Goal: Task Accomplishment & Management: Manage account settings

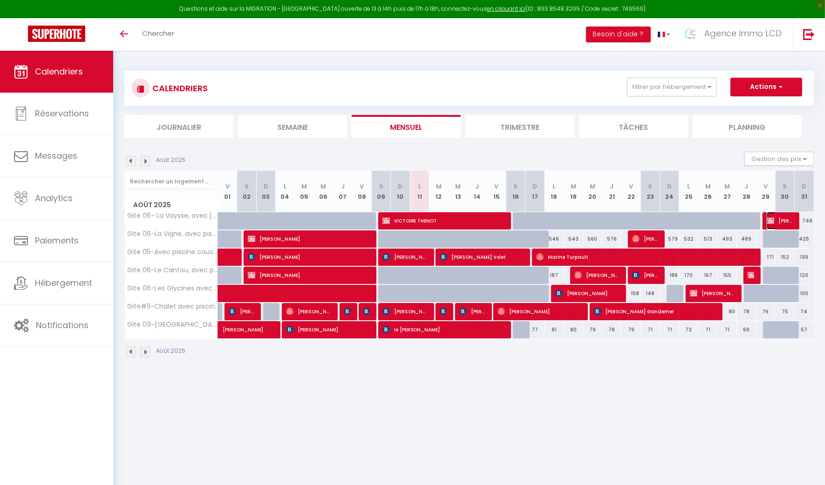
click at [774, 223] on img at bounding box center [770, 220] width 7 height 7
select select "OK"
select select "0"
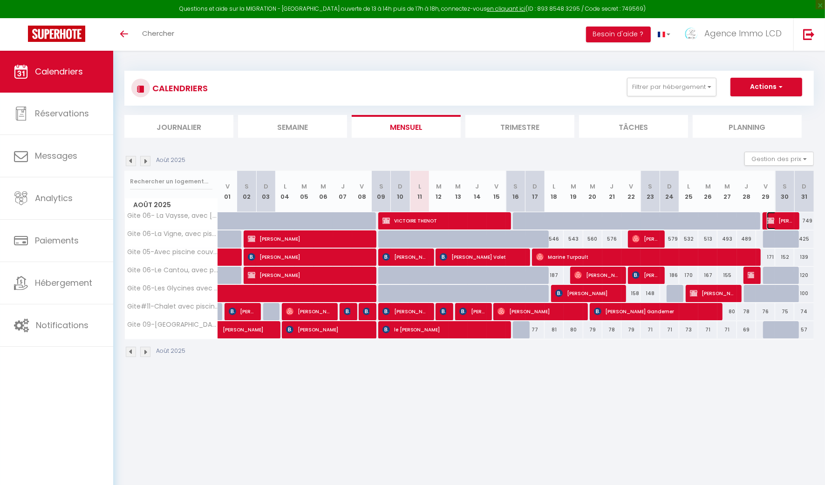
select select "1"
select select
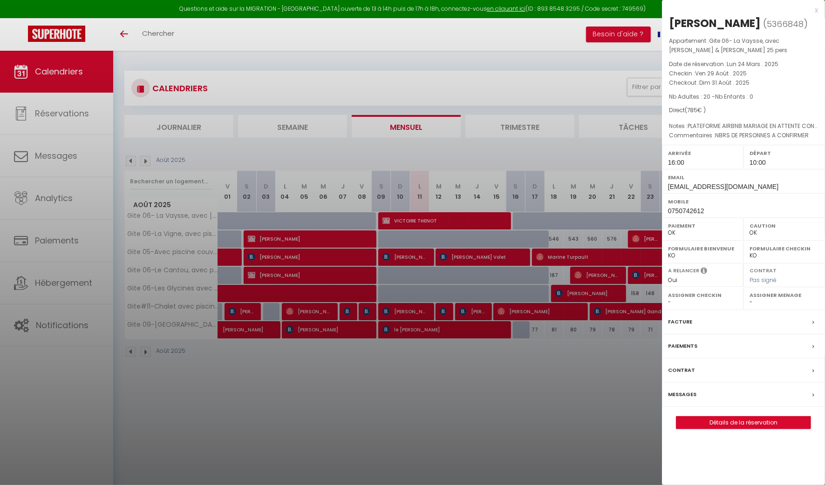
select select "49509"
select select "42437"
click at [754, 420] on link "Détails de la réservation" at bounding box center [743, 423] width 134 height 12
select select
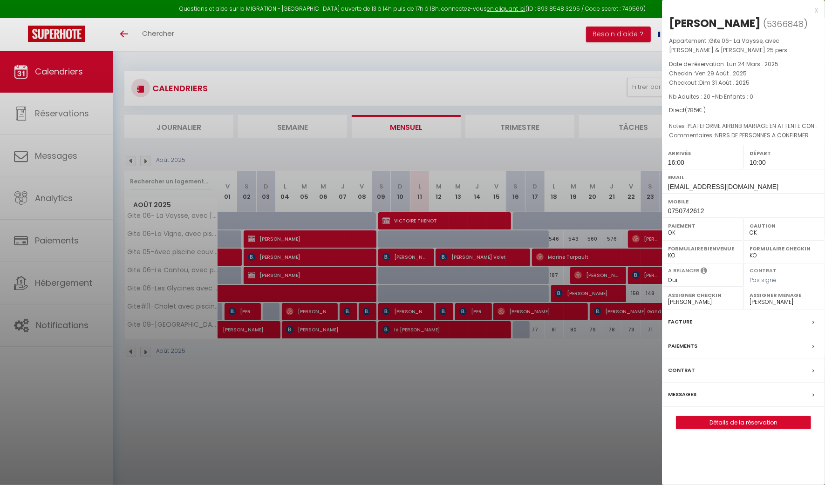
select select
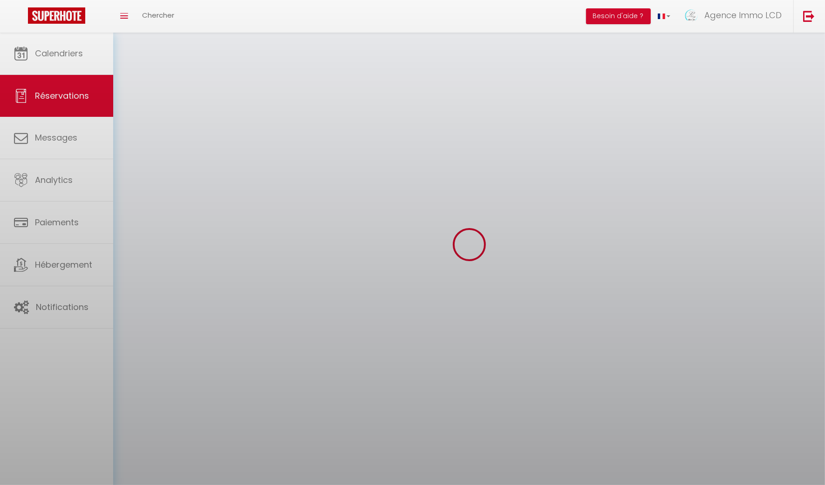
select select
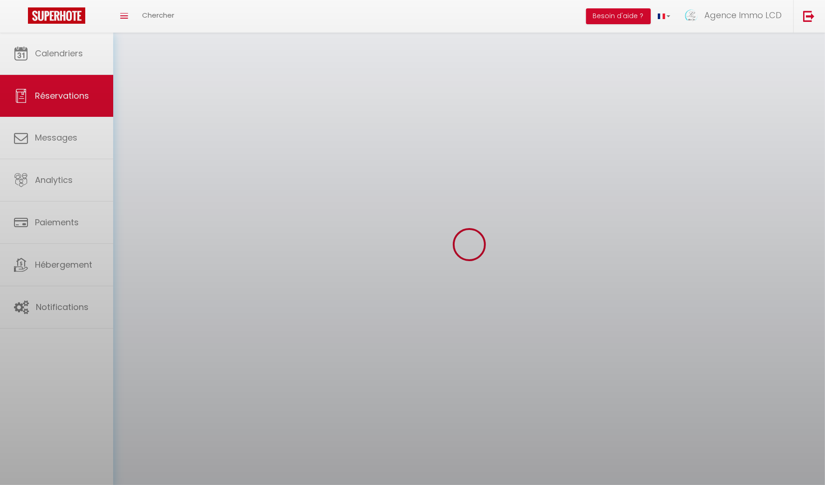
select select
checkbox input "false"
select select
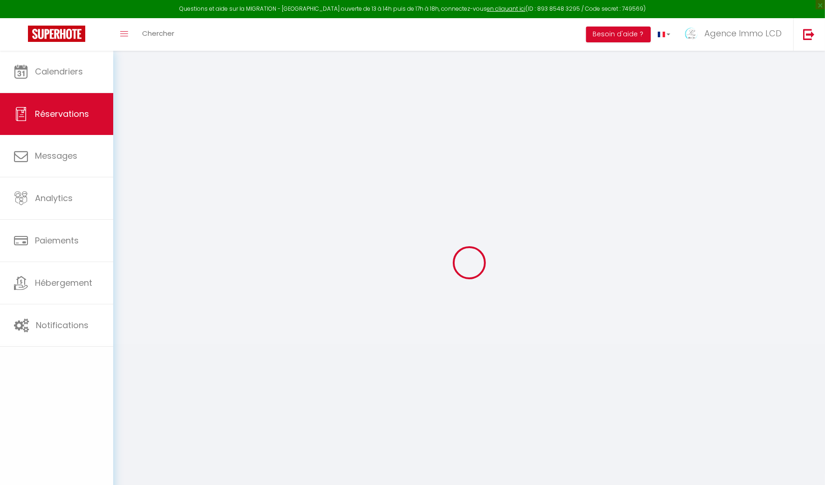
select select
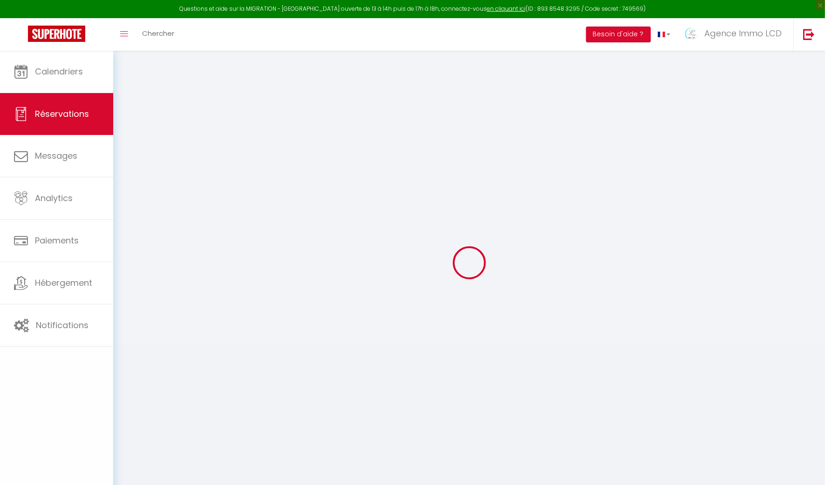
select select
checkbox input "false"
select select
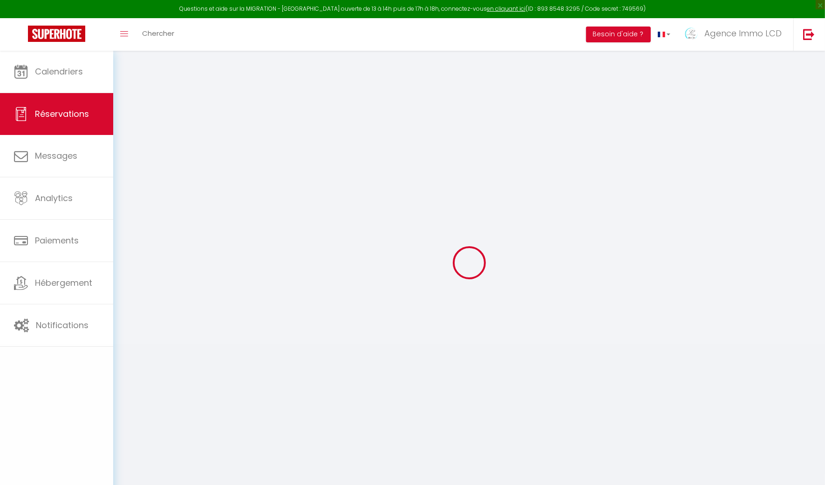
select select
checkbox input "false"
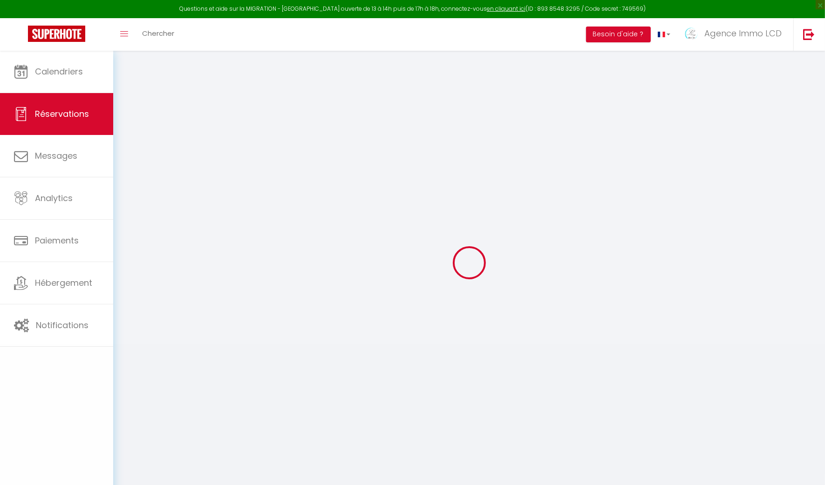
select select
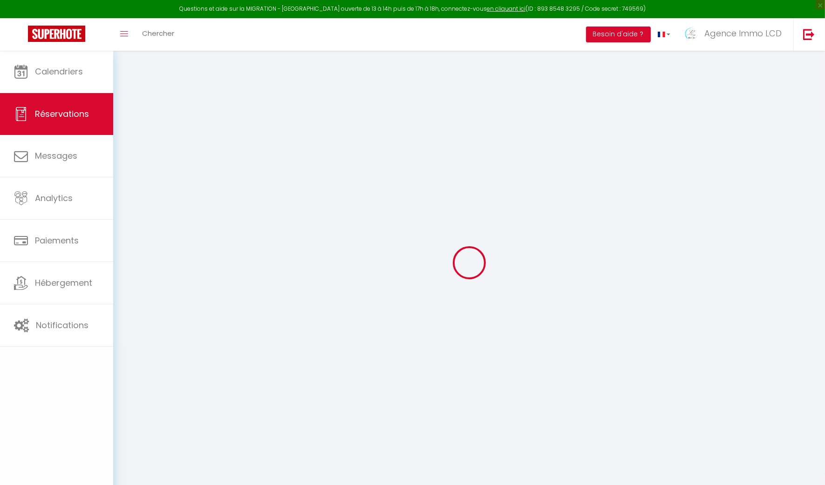
select select
checkbox input "false"
select select
type input "[PERSON_NAME]"
type input "LESUR"
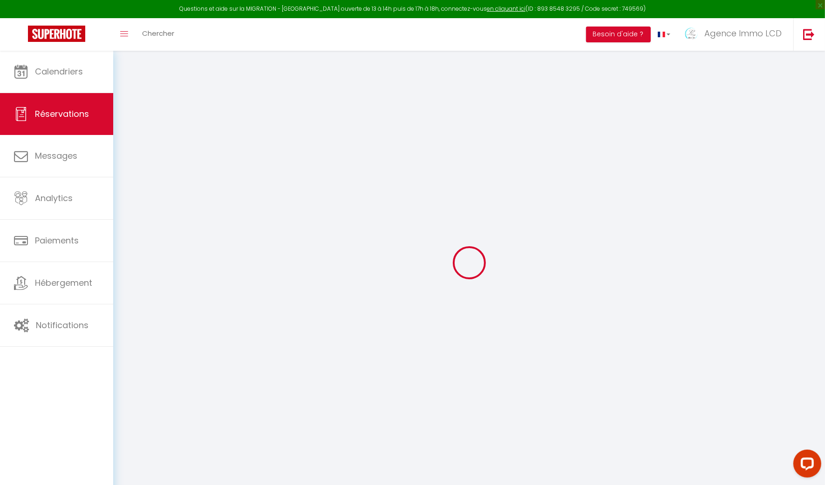
type input "[EMAIL_ADDRESS][DOMAIN_NAME]"
type input "0750742612"
type input "19240"
type input "NOVAPOLE Zac de la Nau"
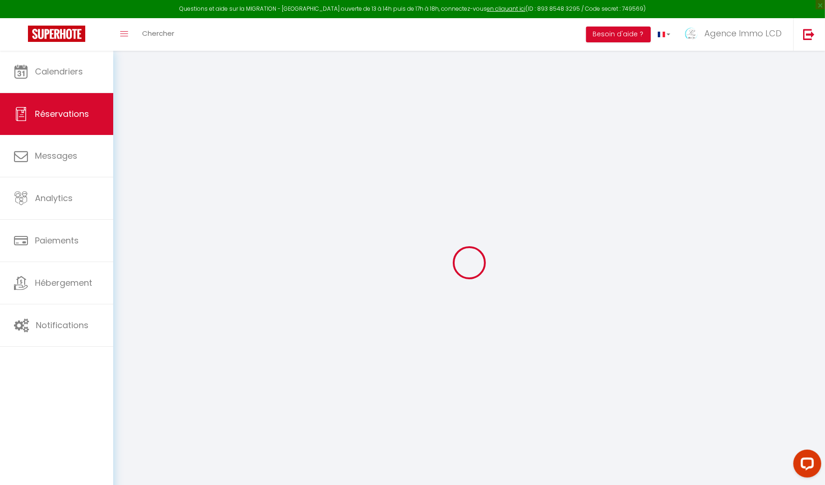
type input "ST VIANCE (19240)"
select select "FR"
type input "250"
select select "63075"
select select "1"
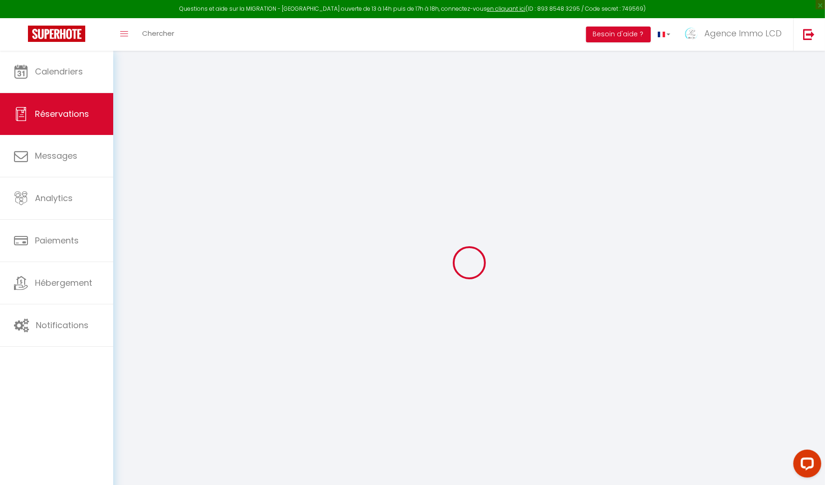
type input "Ven 29 Août 2025"
select select
type input "Dim 31 Août 2025"
select select
type input "20"
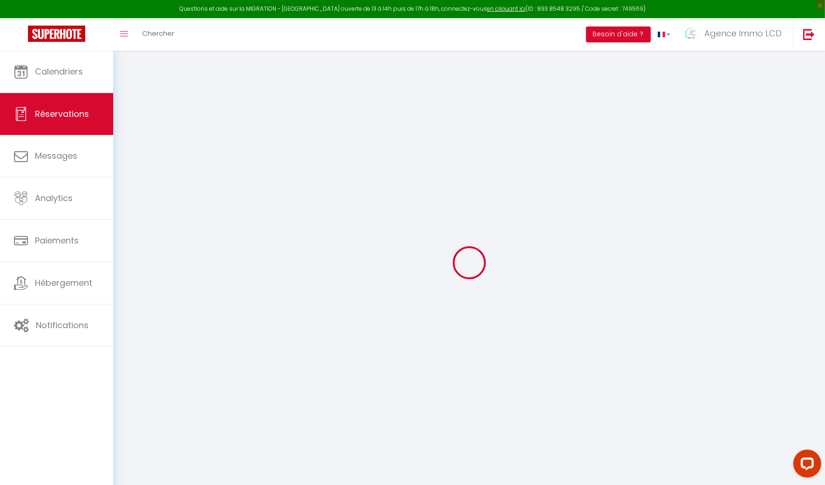
select select "12"
select select
checkbox input "false"
type input "35"
type input "0"
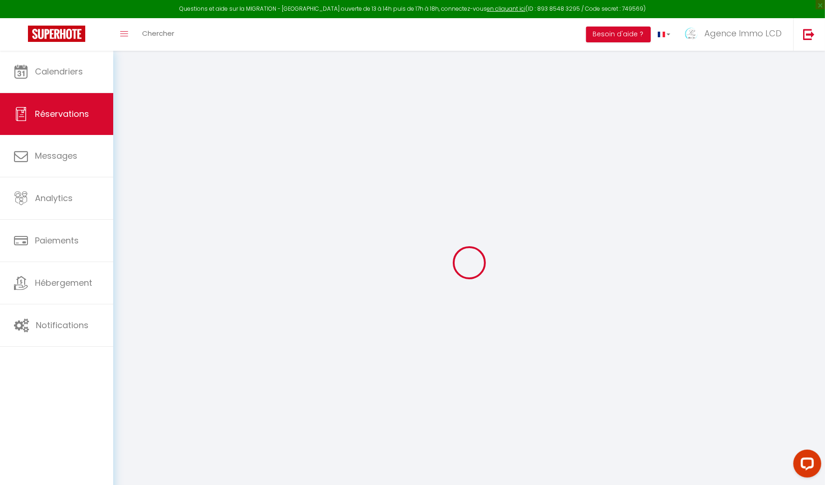
type input "0"
select select
select select "15"
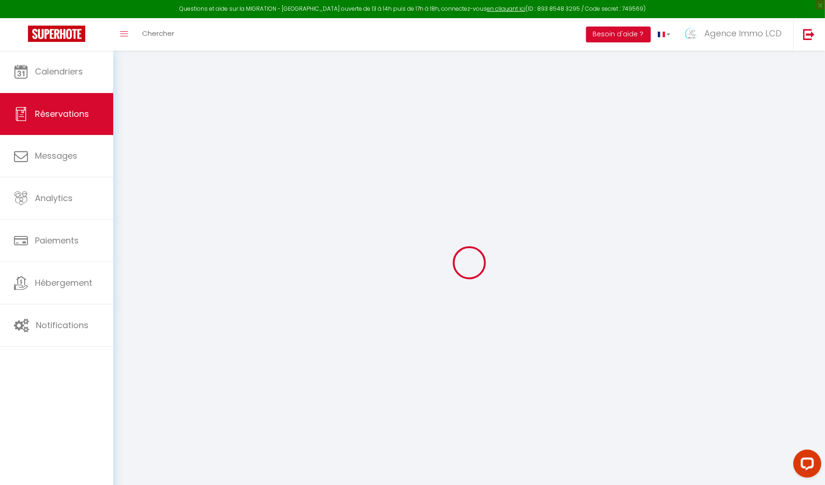
checkbox input "false"
select select
checkbox input "false"
select select
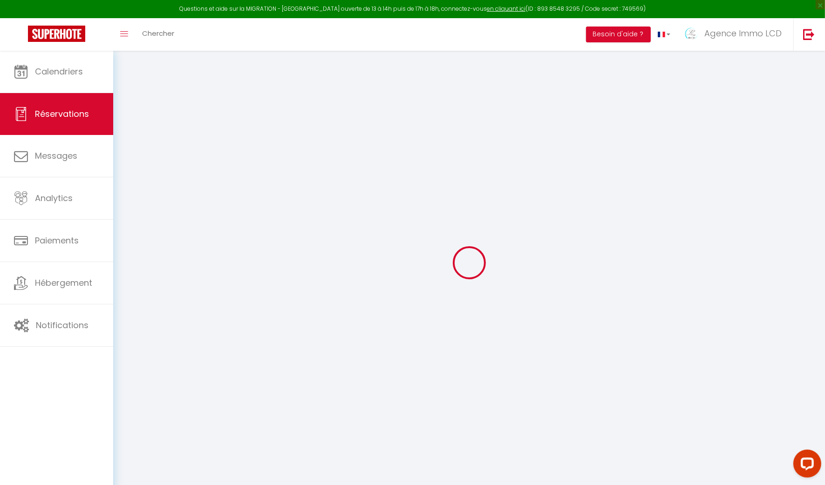
select select
checkbox input "false"
type textarea "NBRS DE PERSONNES A CONFIRMER"
type textarea "PLATEFORME AIRBNB MARIAGE EN ATTENTE CONFIRMATION HEURE D ARRIVEE"
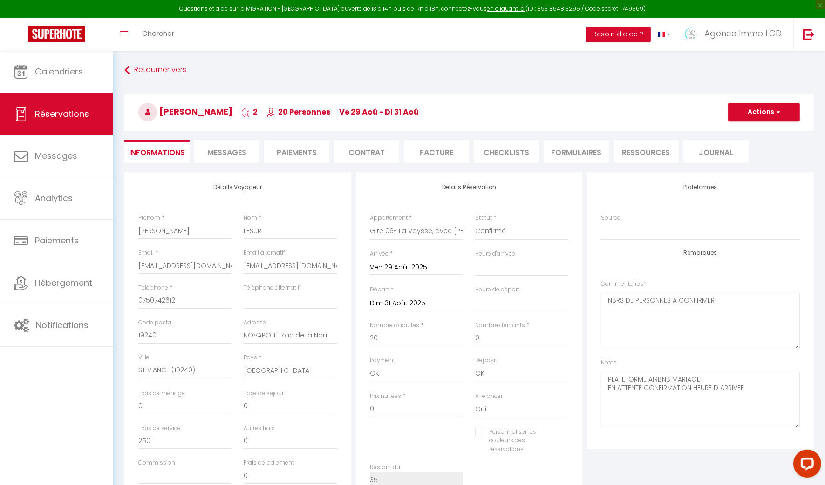
type input "535"
select select
checkbox input "false"
select select "16:00"
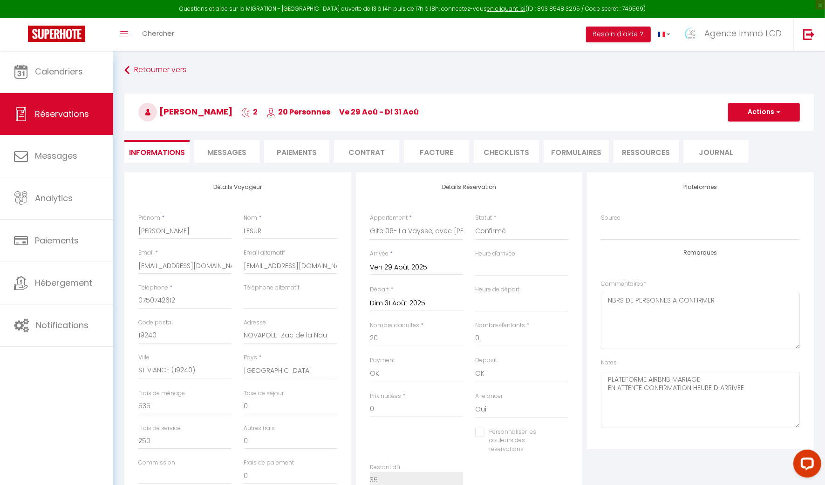
select select "10:00"
click at [187, 265] on input "[EMAIL_ADDRESS][DOMAIN_NAME]" at bounding box center [184, 266] width 93 height 17
type input "[EMAIL_ADDRESS][DOMAIN_NAME]"
checkbox input "false"
type input "[EMAIL_ADDRESS][DOMAIN_NAME]"
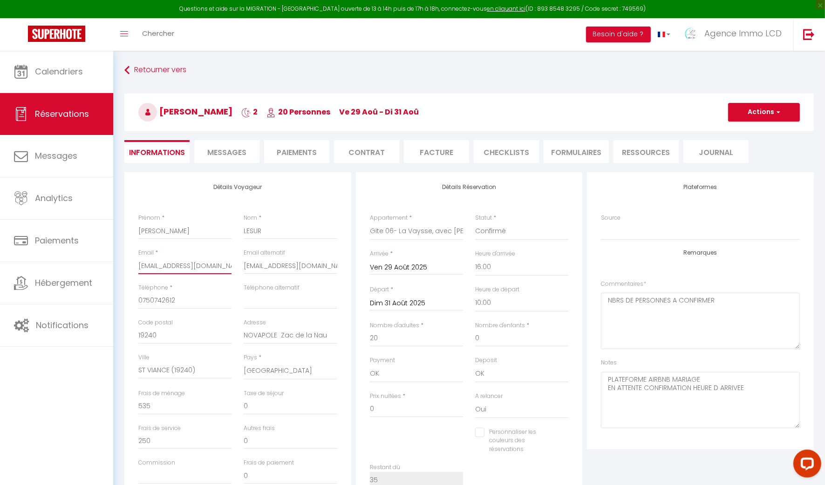
checkbox input "false"
type input "[EMAIL_ADDRESS][DOMAIN_NAME]"
checkbox input "false"
type input "[EMAIL_ADDRESS][DOMAIN_NAME]"
checkbox input "false"
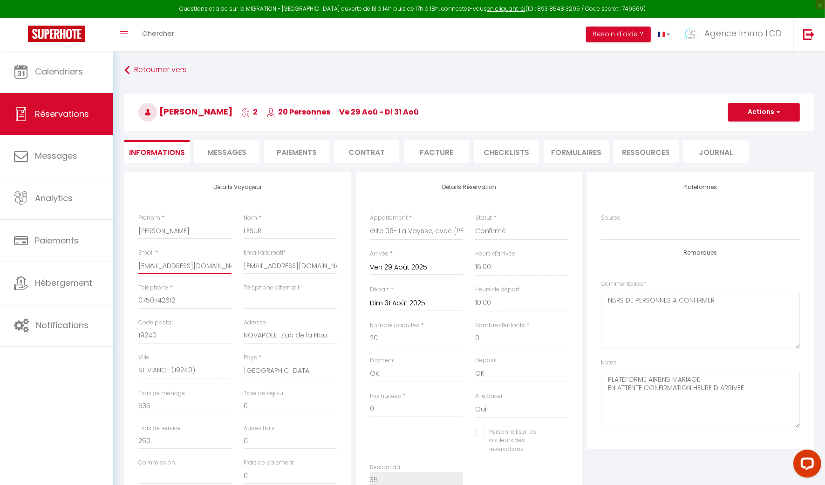
type input "[DOMAIN_NAME]"
checkbox input "false"
type input "[DOMAIN_NAME]"
checkbox input "false"
type input "[DOMAIN_NAME]"
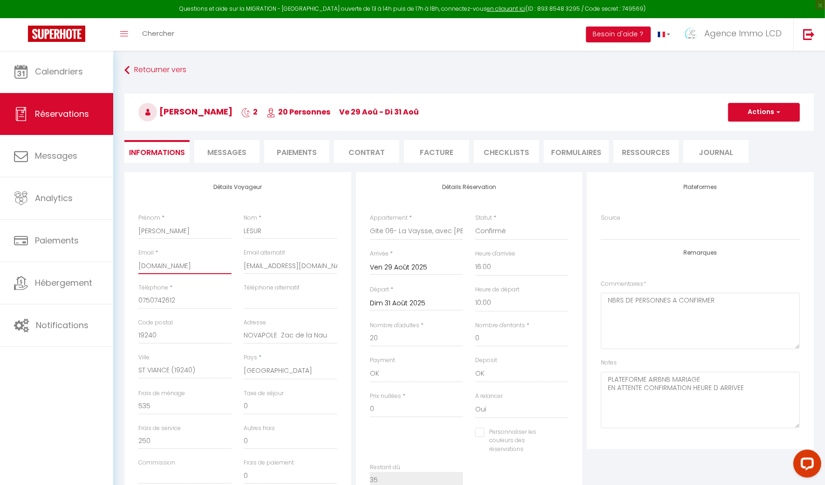
checkbox input "false"
type input "[DOMAIN_NAME]"
checkbox input "false"
type input "[DOMAIN_NAME]"
checkbox input "false"
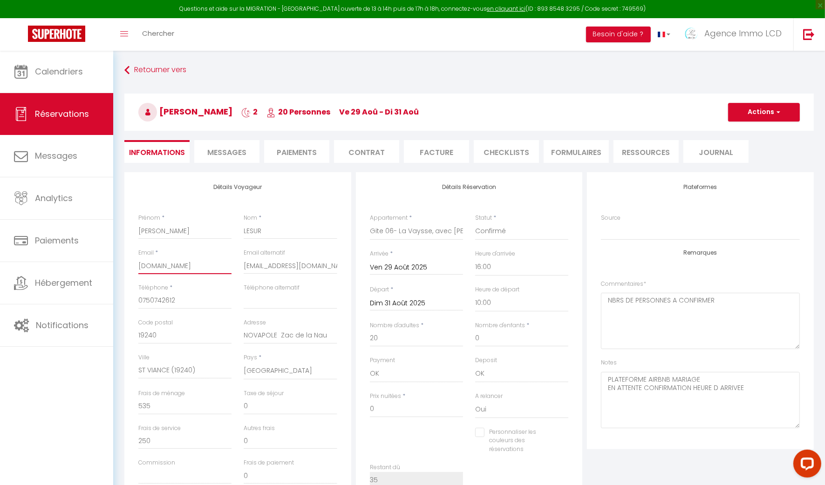
type input "[DOMAIN_NAME]"
checkbox input "false"
type input "[DOMAIN_NAME]"
checkbox input "false"
type input "[DOMAIN_NAME]"
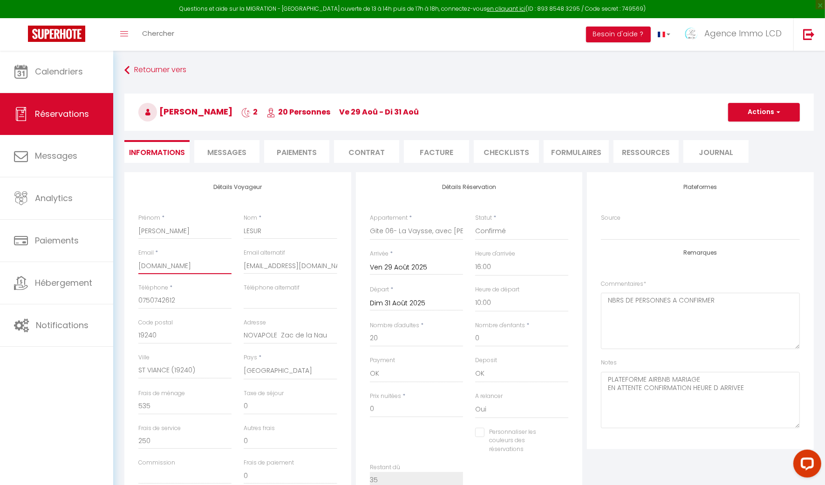
checkbox input "false"
type input "[DOMAIN_NAME]"
checkbox input "false"
type input "[DOMAIN_NAME]"
checkbox input "false"
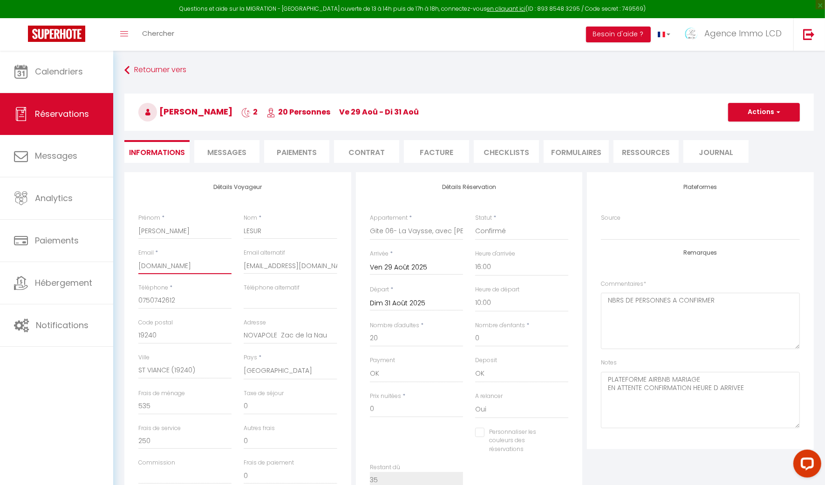
type input "[DOMAIN_NAME]"
checkbox input "false"
type input "[DOMAIN_NAME]"
checkbox input "false"
type input "[DOMAIN_NAME]"
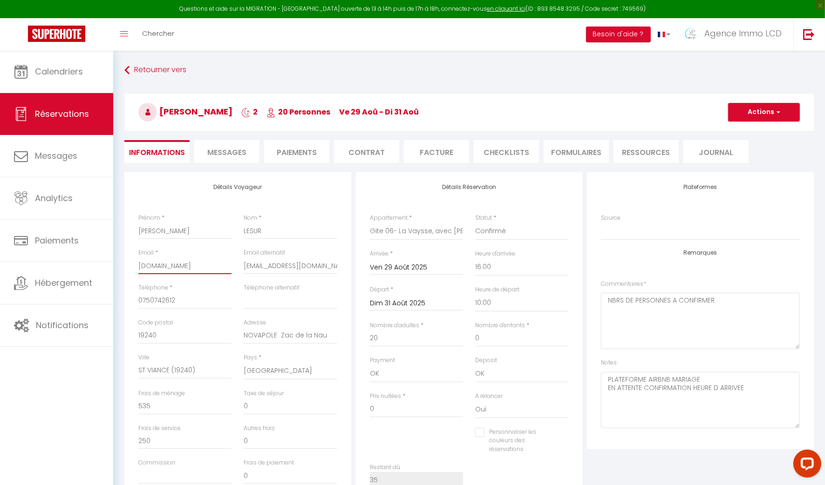
checkbox input "false"
type input "[DOMAIN_NAME]"
checkbox input "false"
type input ".com"
checkbox input "false"
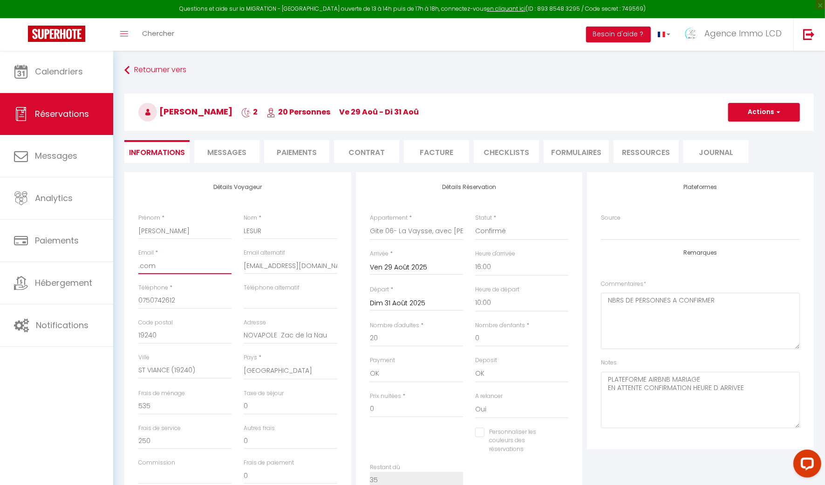
type input "com"
checkbox input "false"
type input "m"
checkbox input "false"
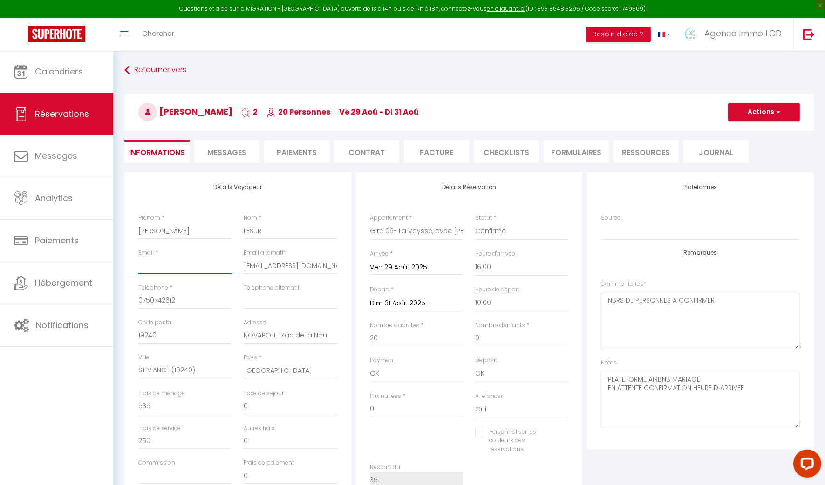
type input "m"
checkbox input "false"
type input "ma"
checkbox input "false"
type input "mar"
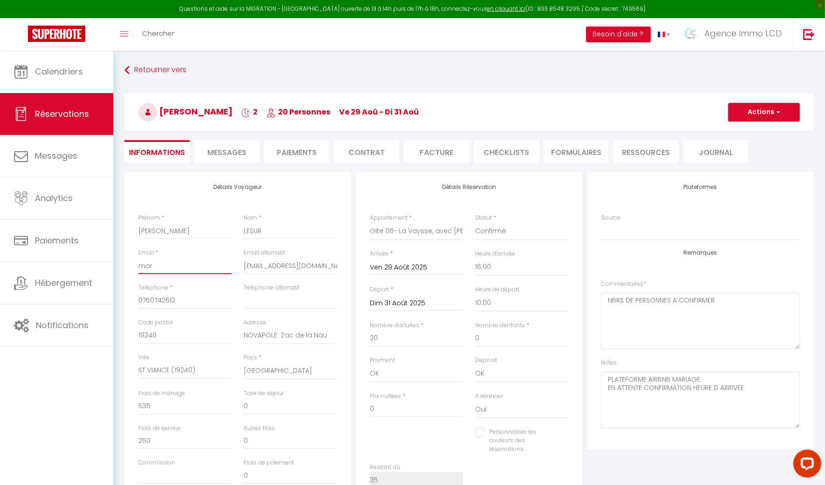
checkbox input "false"
type input "mari"
checkbox input "false"
type input "[PERSON_NAME]"
checkbox input "false"
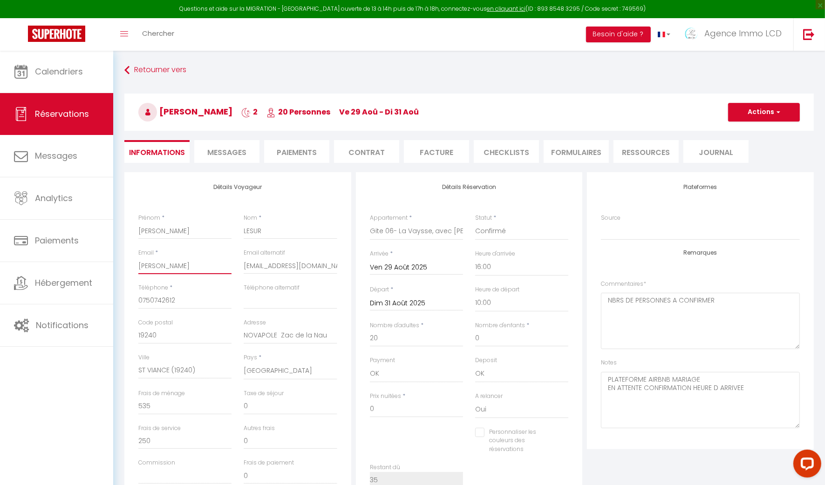
type input "mariag"
checkbox input "false"
type input "mariage"
checkbox input "false"
type input "mariage."
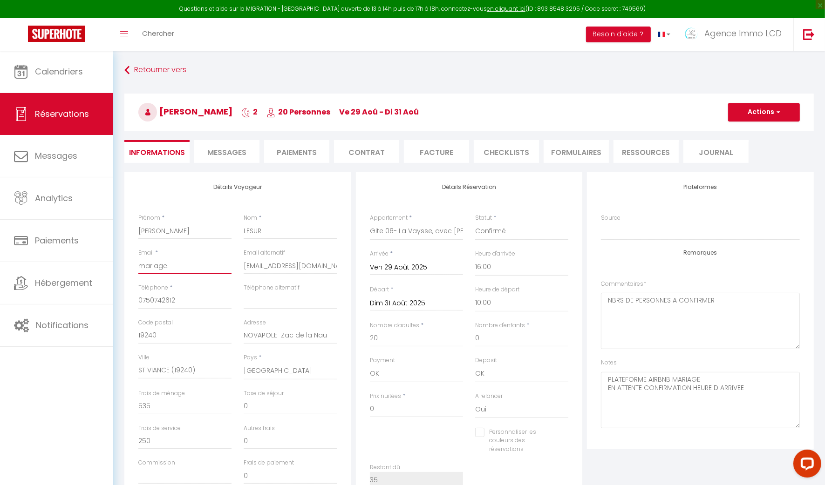
checkbox input "false"
type input "mariage.j"
checkbox input "false"
type input "[DOMAIN_NAME]"
checkbox input "false"
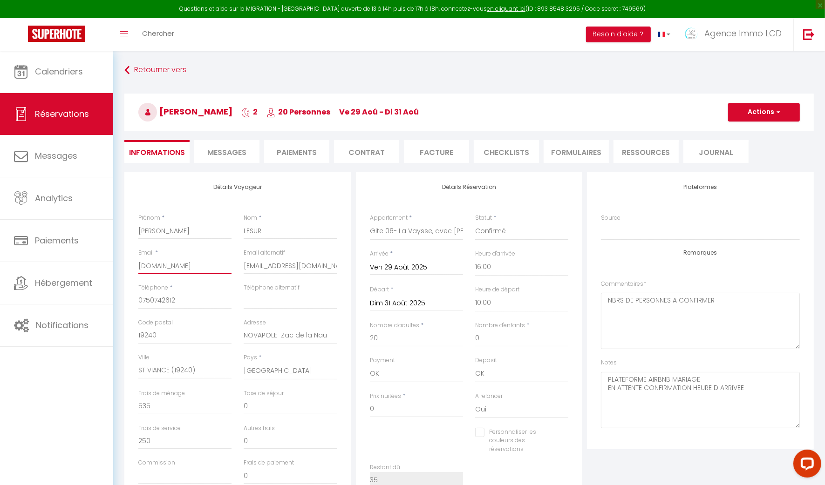
type input "mariage.jea"
checkbox input "false"
type input "mariage.[PERSON_NAME]"
checkbox input "false"
type input "mariage.[PERSON_NAME]."
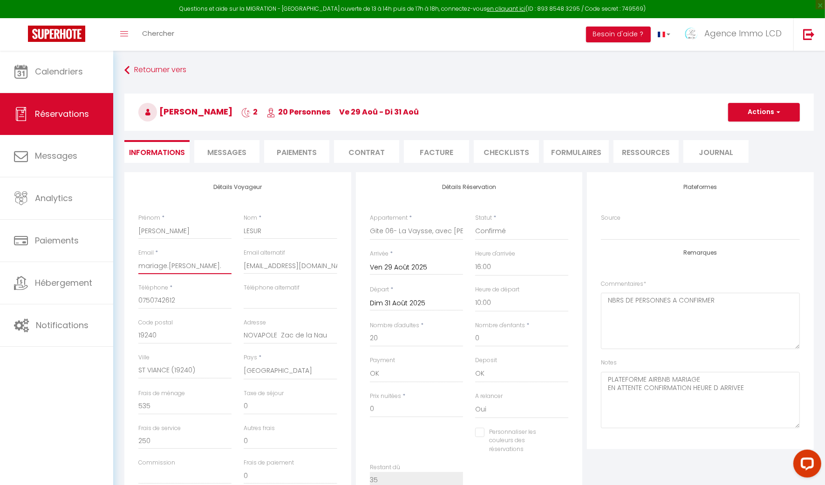
checkbox input "false"
type input "mariage.[PERSON_NAME].s"
checkbox input "false"
type input "[DOMAIN_NAME]"
checkbox input "false"
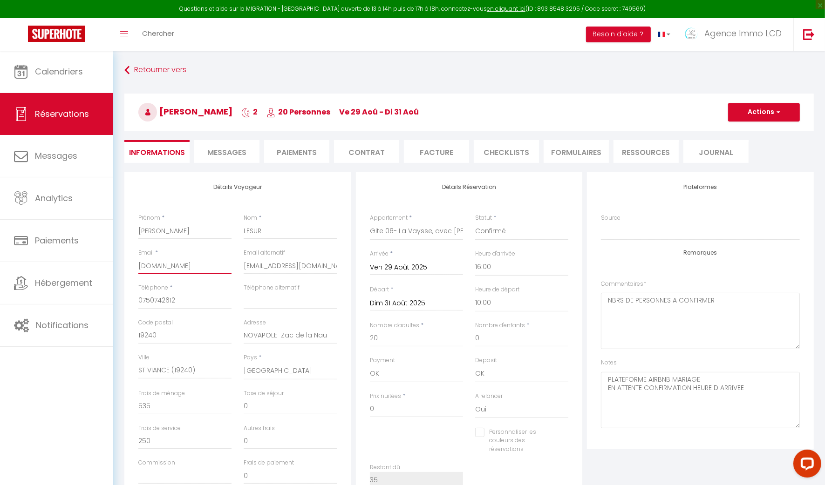
type input "mariage.[PERSON_NAME].sou"
checkbox input "false"
type input "mariage.[PERSON_NAME].souk"
checkbox input "false"
type input "mariage.[PERSON_NAME].souke"
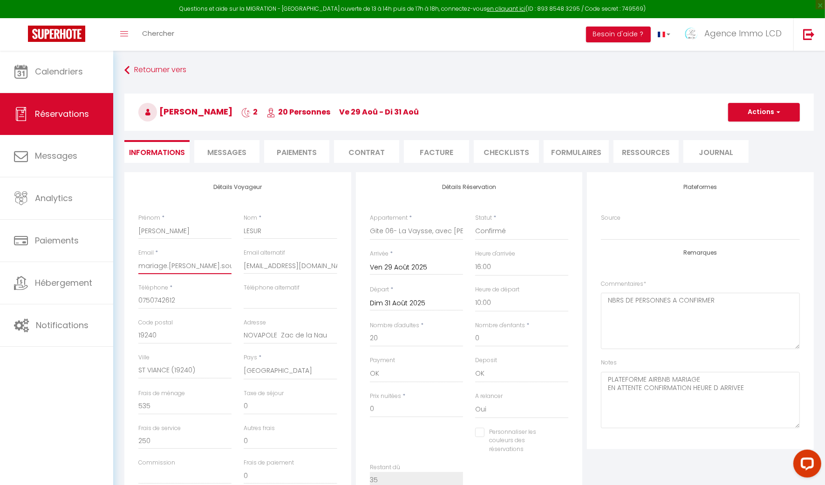
checkbox input "false"
type input "mariage.[PERSON_NAME].soukei"
checkbox input "false"
type input "mariage.[PERSON_NAME].soukein"
checkbox input "false"
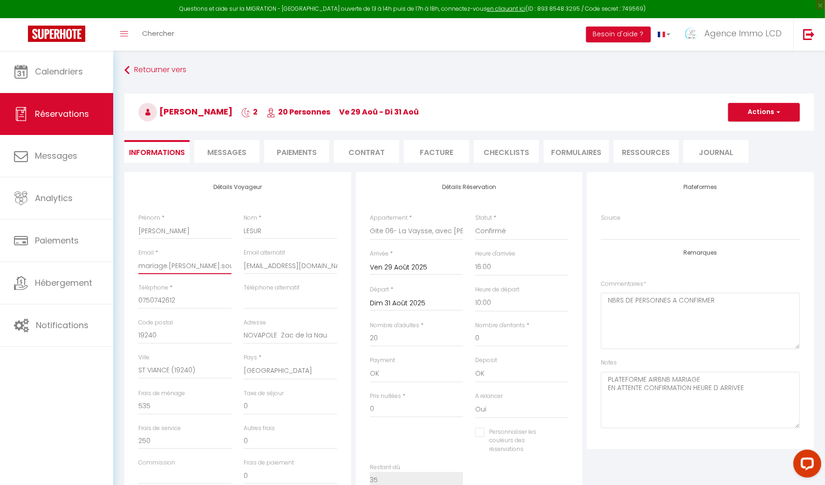
type input "mariage.[PERSON_NAME].soukeina"
checkbox input "false"
type input "mariage.[PERSON_NAME].soukeina@"
checkbox input "false"
type input "mariage.jean.soukeina@g"
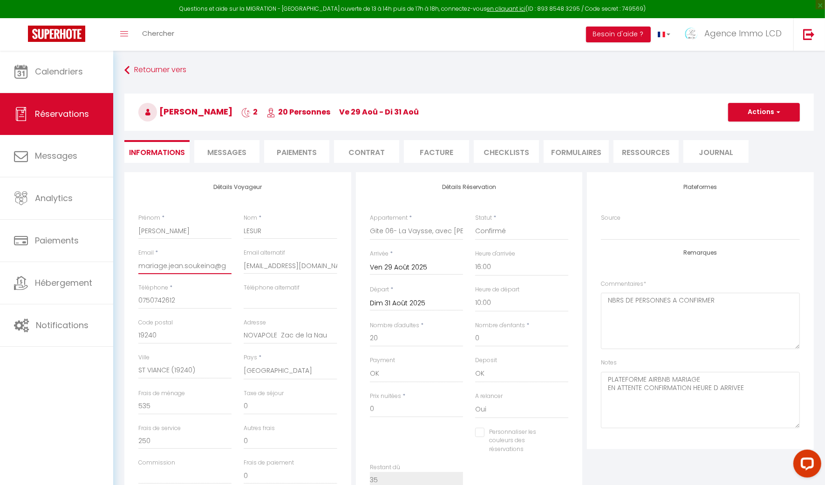
checkbox input "false"
type input "mariage.jean.soukeina@gm"
checkbox input "false"
type input "mariage.jean.soukeina@gma"
checkbox input "false"
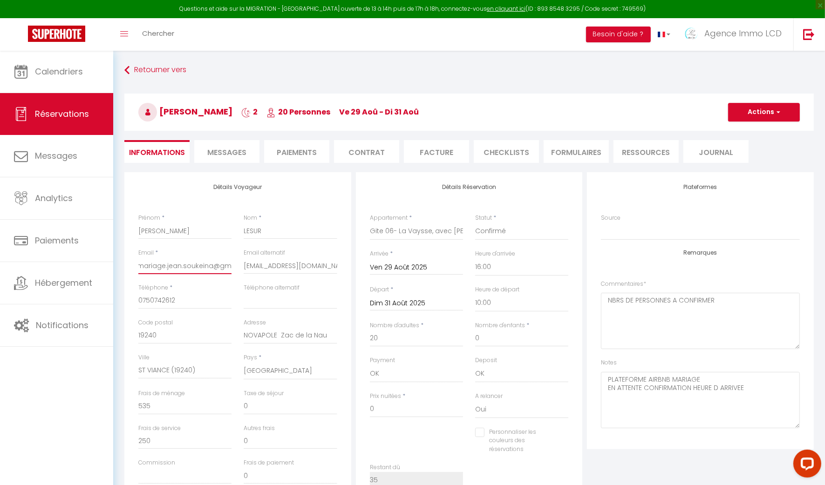
type input "mariage.jean.soukeina@gmai"
checkbox input "false"
type input "[EMAIL_ADDRESS]"
checkbox input "false"
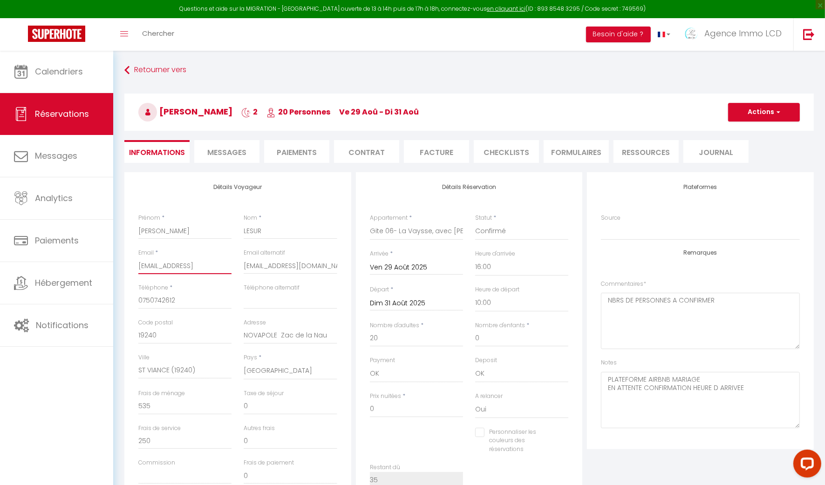
type input "[EMAIL_ADDRESS]."
checkbox input "false"
type input "mariage.jean.soukeina@gmail.c"
checkbox input "false"
type input "[EMAIL_ADDRESS][DOMAIN_NAME]"
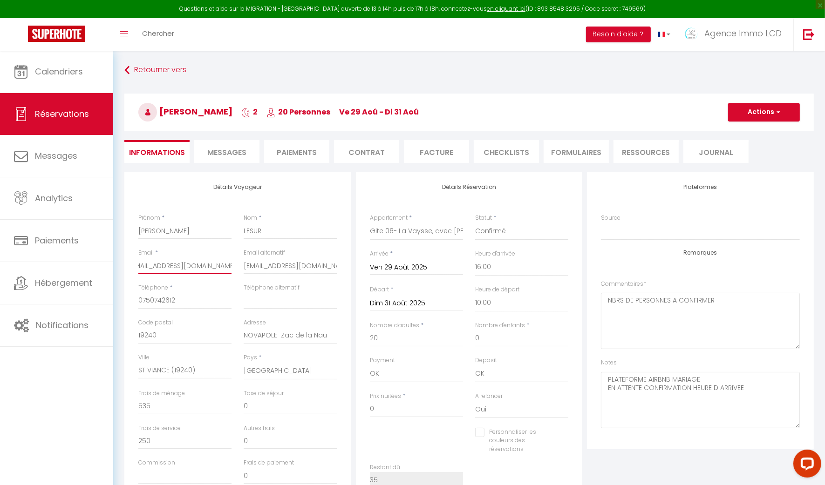
checkbox input "false"
type input "[EMAIL_ADDRESS][DOMAIN_NAME]"
checkbox input "false"
type input "[EMAIL_ADDRESS][DOMAIN_NAME]"
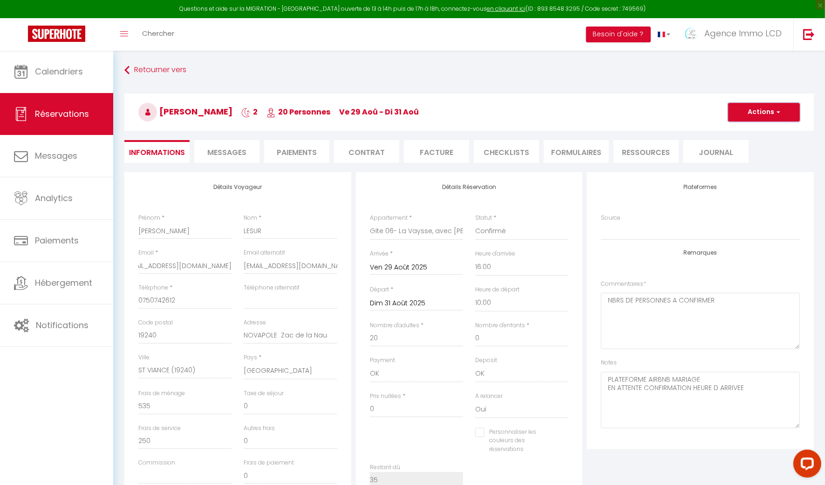
click at [761, 109] on button "Actions" at bounding box center [764, 112] width 72 height 19
click at [742, 130] on link "Enregistrer" at bounding box center [755, 133] width 74 height 12
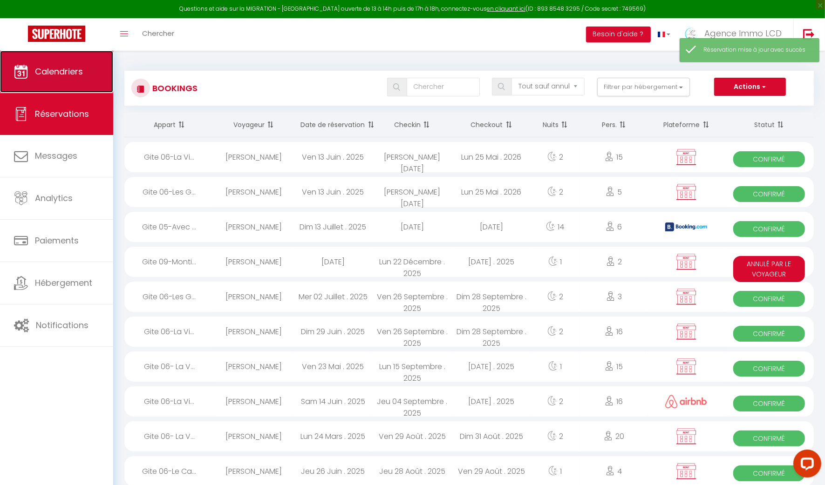
click at [59, 90] on link "Calendriers" at bounding box center [56, 72] width 113 height 42
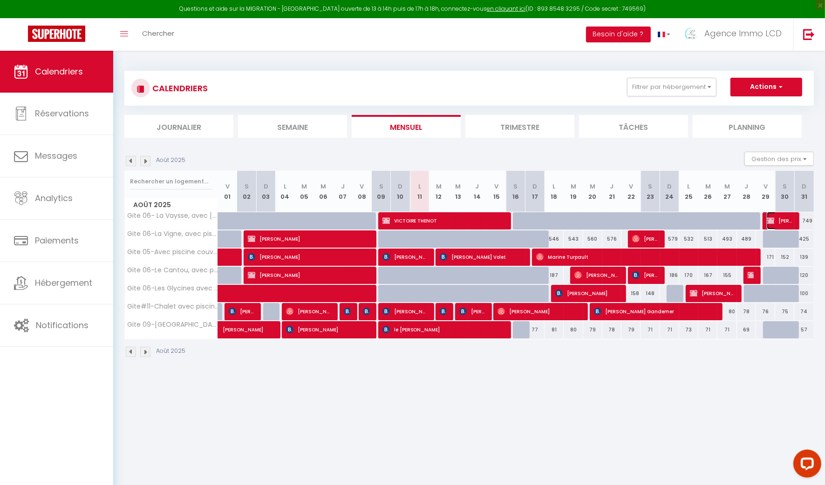
click at [780, 221] on span "[PERSON_NAME]" at bounding box center [780, 221] width 26 height 18
select select "OK"
select select "0"
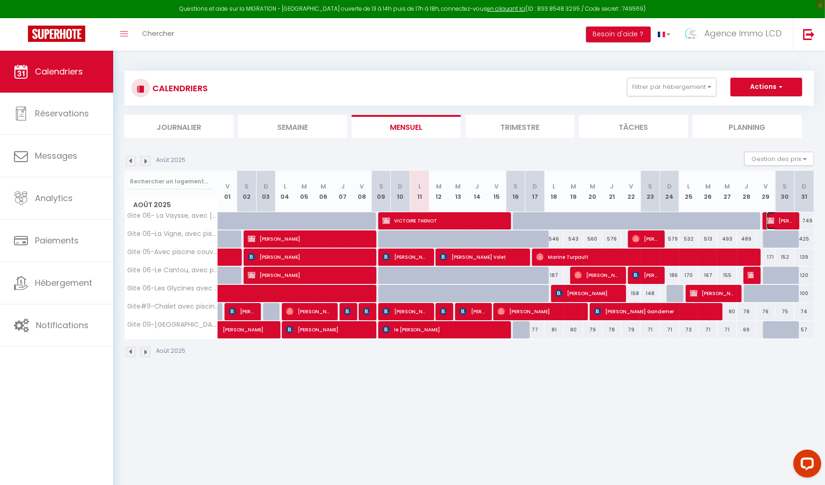
select select "1"
select select
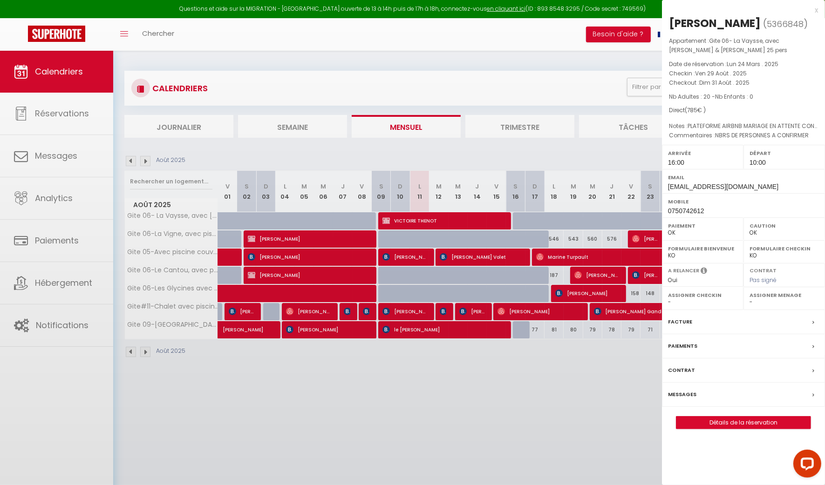
select select "49509"
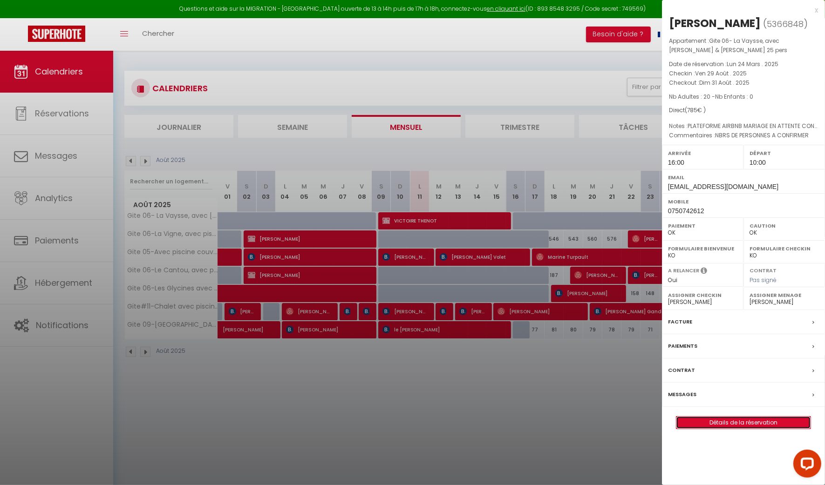
click at [746, 417] on link "Détails de la réservation" at bounding box center [743, 423] width 134 height 12
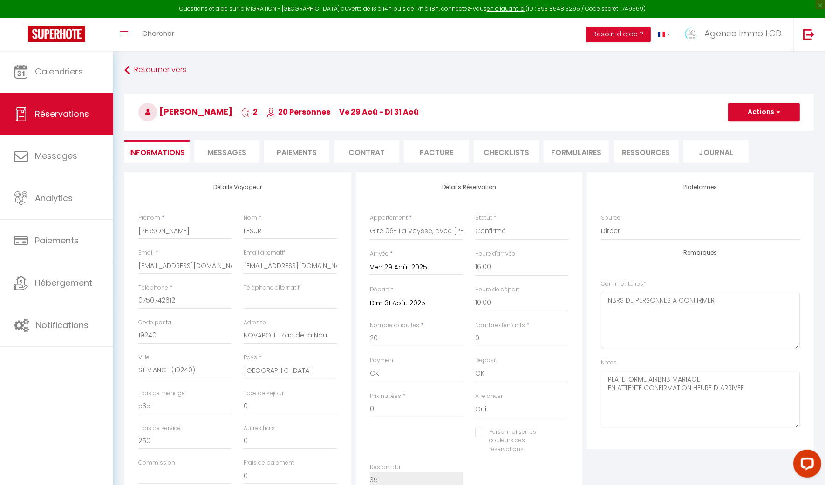
click at [230, 156] on span "Messages" at bounding box center [226, 152] width 39 height 11
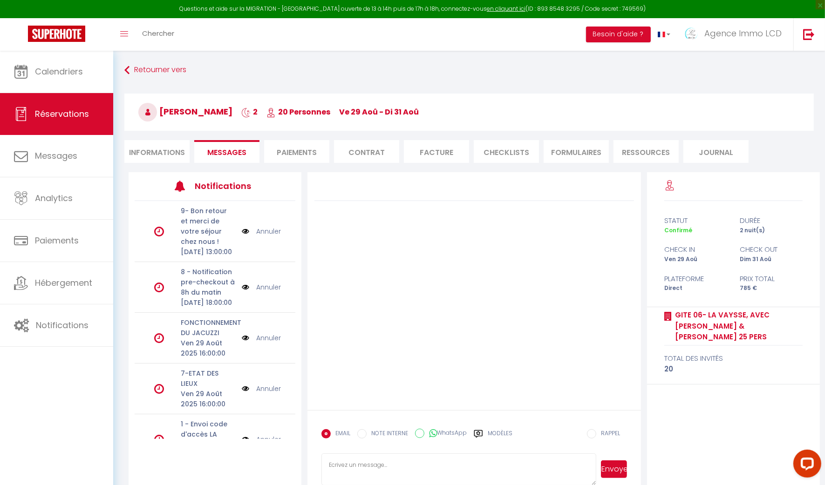
click at [291, 273] on div "9- Bon retour et merci de votre séjour chez nous ! [DATE] 13:00:00 Annuler 8 - …" at bounding box center [215, 320] width 173 height 238
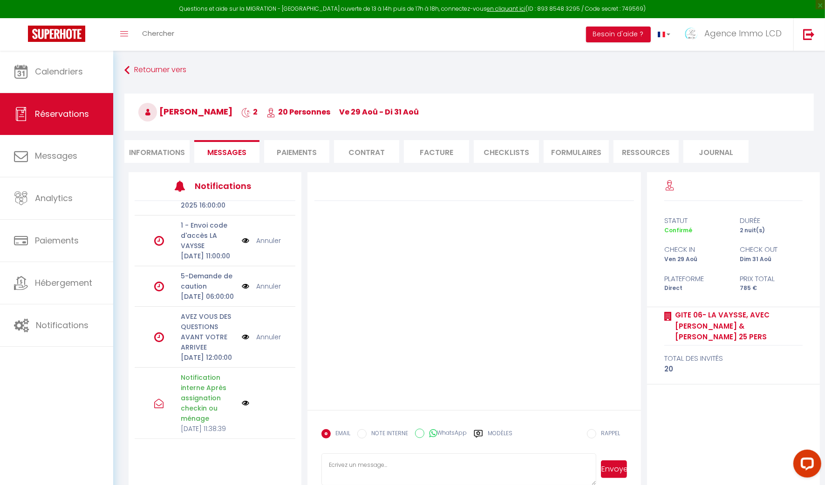
scroll to position [259, 0]
click at [491, 428] on div "EMAIL NOTE INTERNE WhatsApp Modèles" at bounding box center [416, 437] width 191 height 24
click at [498, 432] on label "Modèles" at bounding box center [500, 438] width 25 height 16
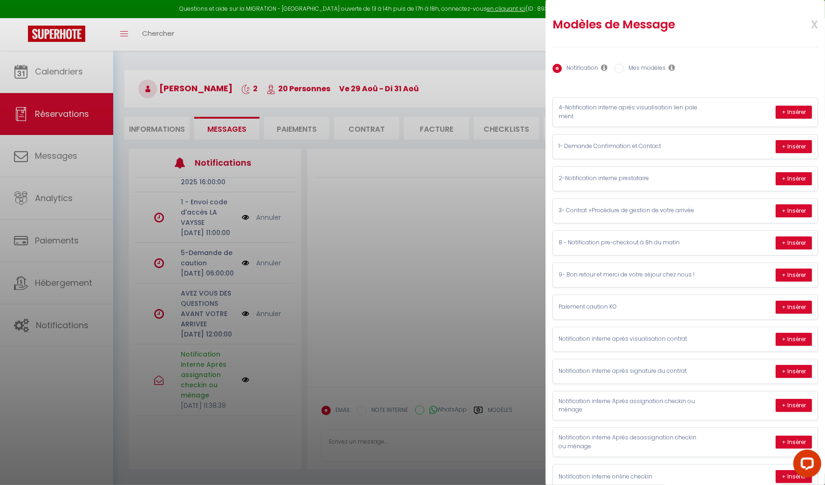
scroll to position [261, 0]
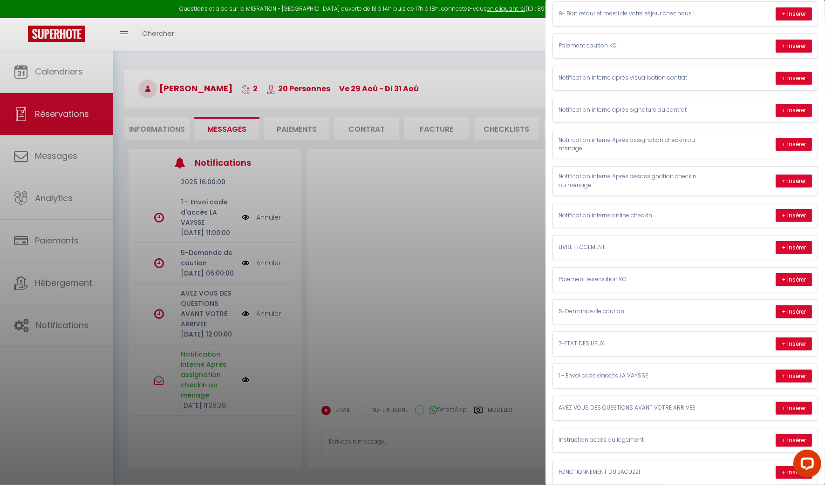
click at [816, 38] on div "Notification Mes modèles Nom Message Afficher les shortcodes Annuler Enregistre…" at bounding box center [686, 135] width 280 height 700
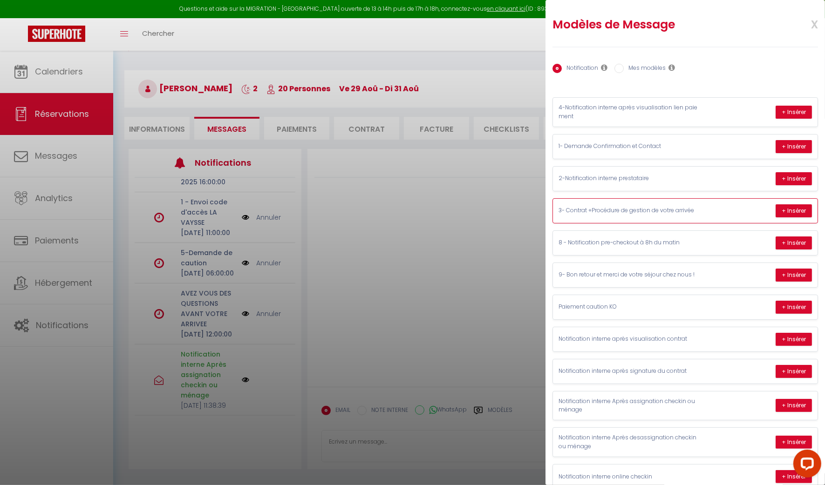
click at [634, 207] on p "3- Contrat +Procédure de gestion de votre arrivée" at bounding box center [629, 210] width 140 height 9
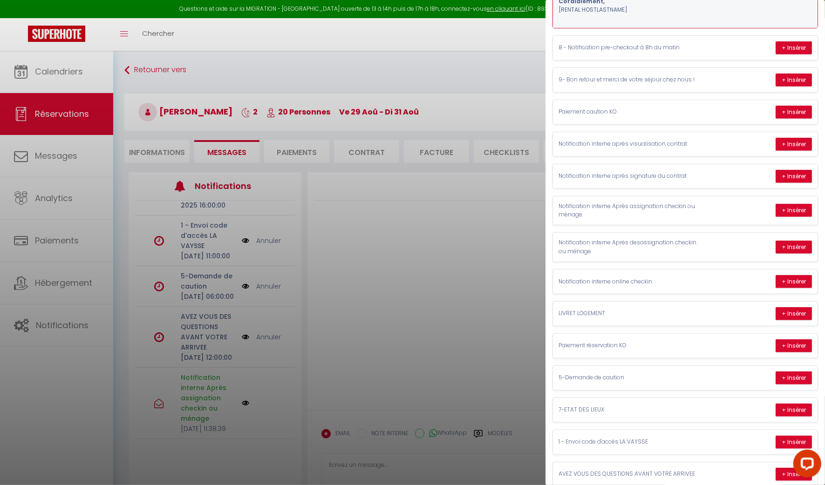
scroll to position [629, 0]
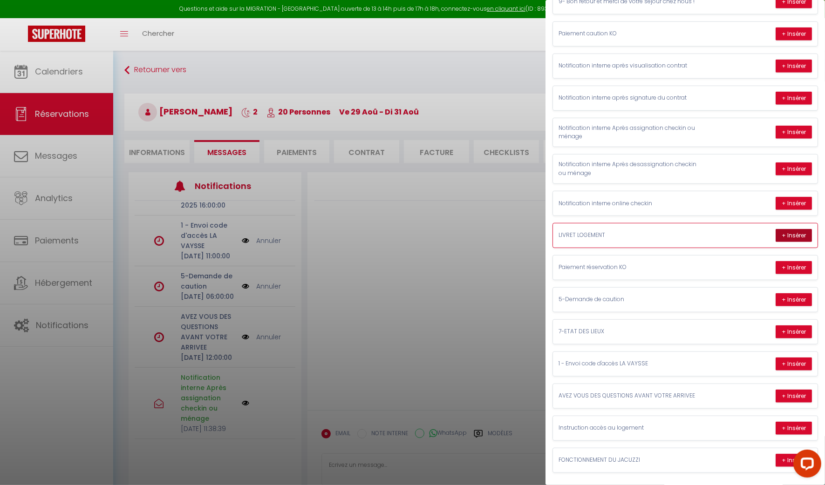
click at [786, 242] on button "+ Insérer" at bounding box center [794, 235] width 36 height 13
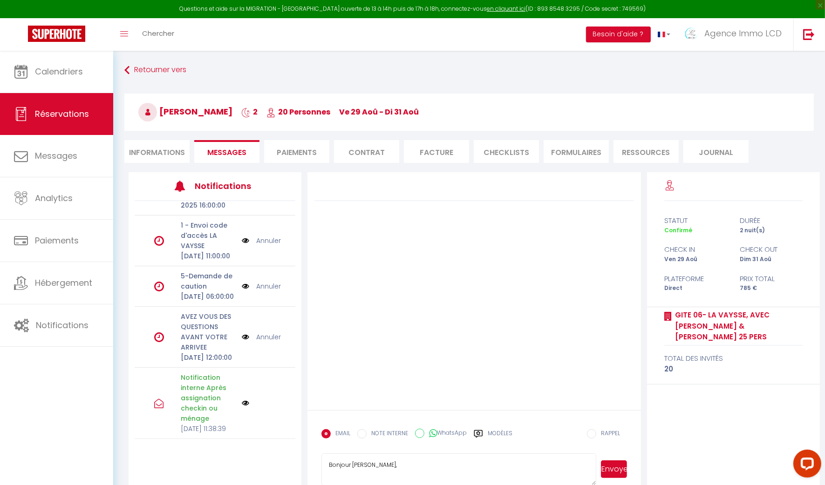
click at [492, 466] on textarea "Bonjour [PERSON_NAME], Merci d'avoir choisi notre logement pour votre séjour ! …" at bounding box center [458, 470] width 275 height 33
click at [610, 464] on button "Envoyer" at bounding box center [614, 470] width 26 height 18
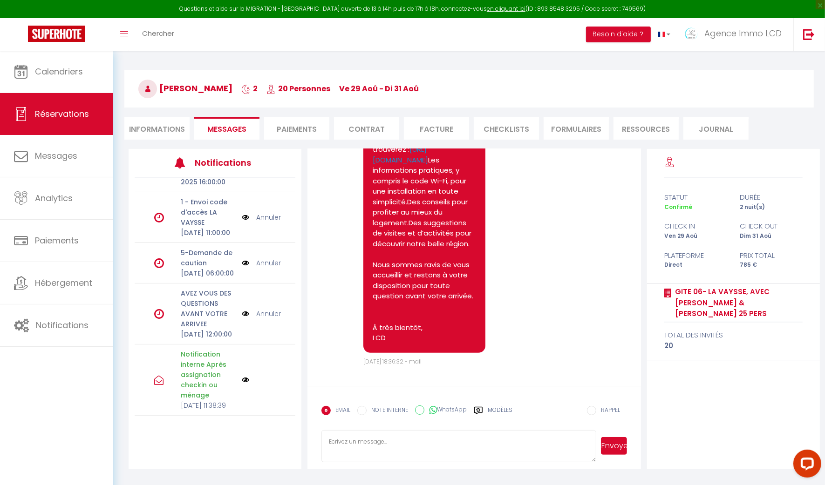
scroll to position [395, 0]
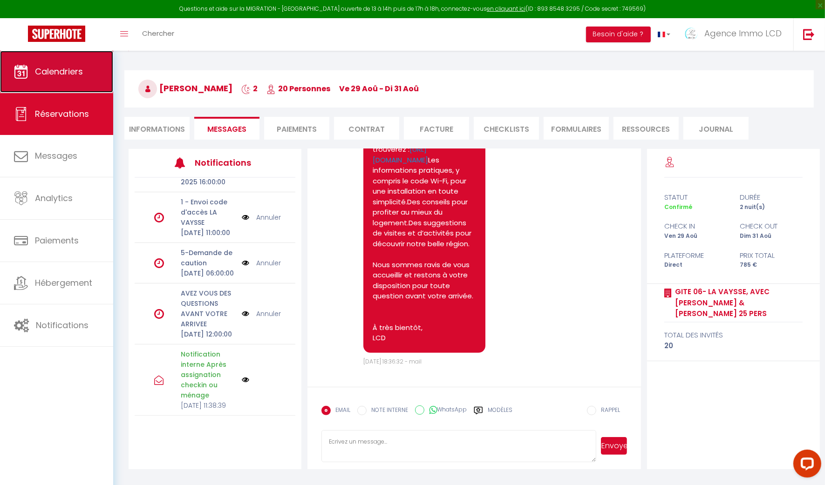
click at [52, 79] on link "Calendriers" at bounding box center [56, 72] width 113 height 42
